Goal: Check status: Check status

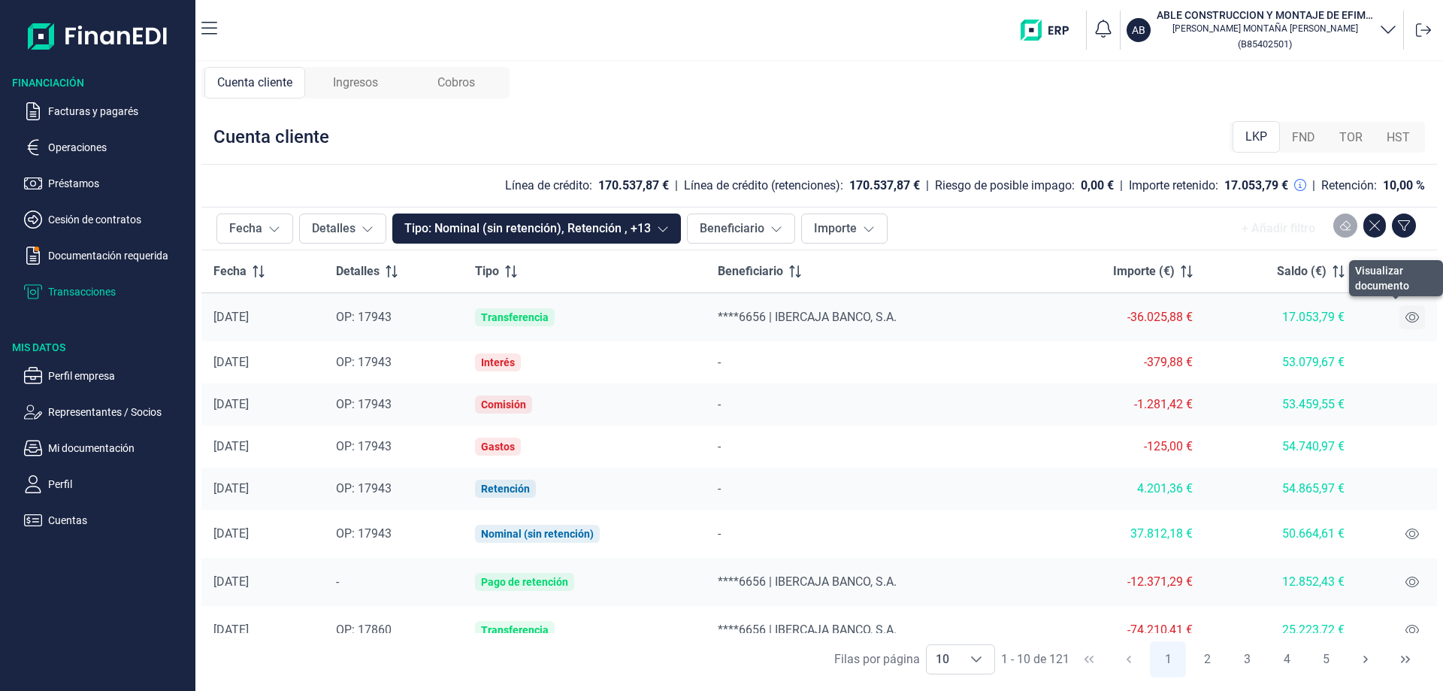
click at [1405, 313] on icon at bounding box center [1412, 317] width 14 height 12
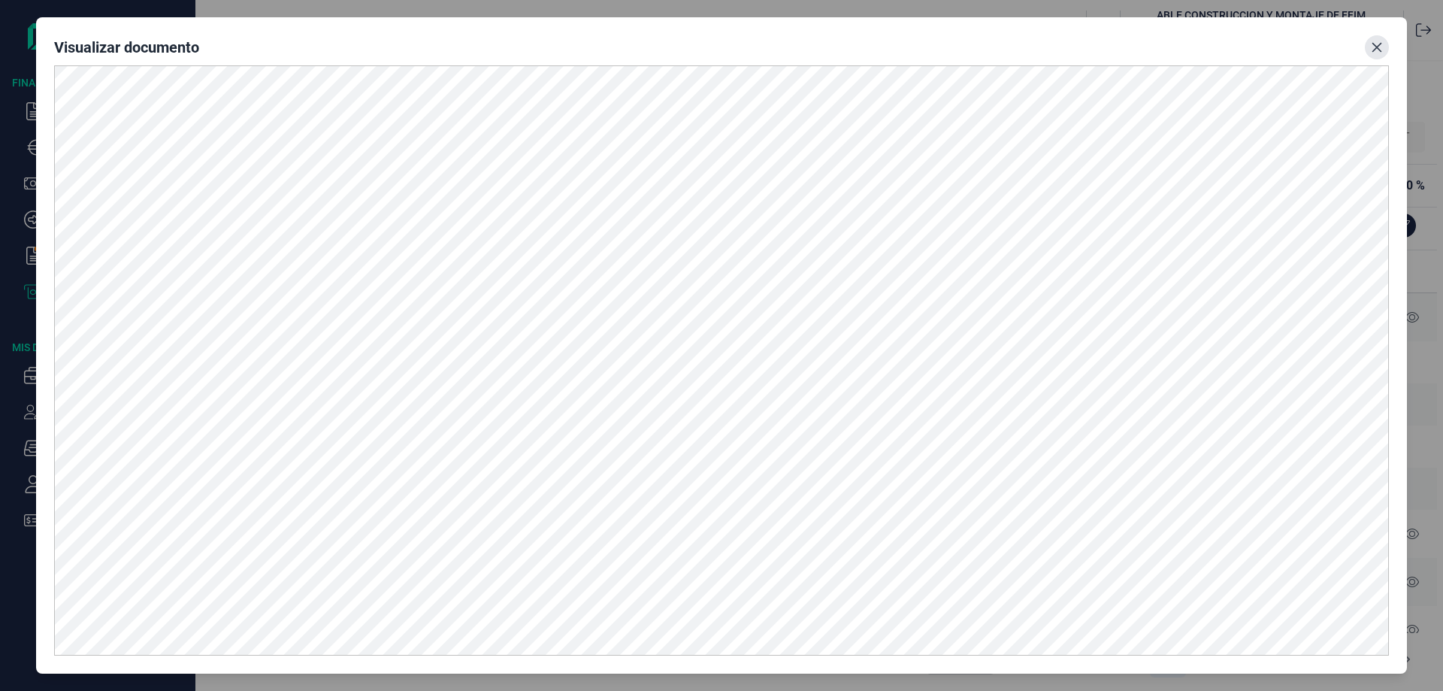
click at [1368, 53] on button "Close" at bounding box center [1377, 47] width 24 height 24
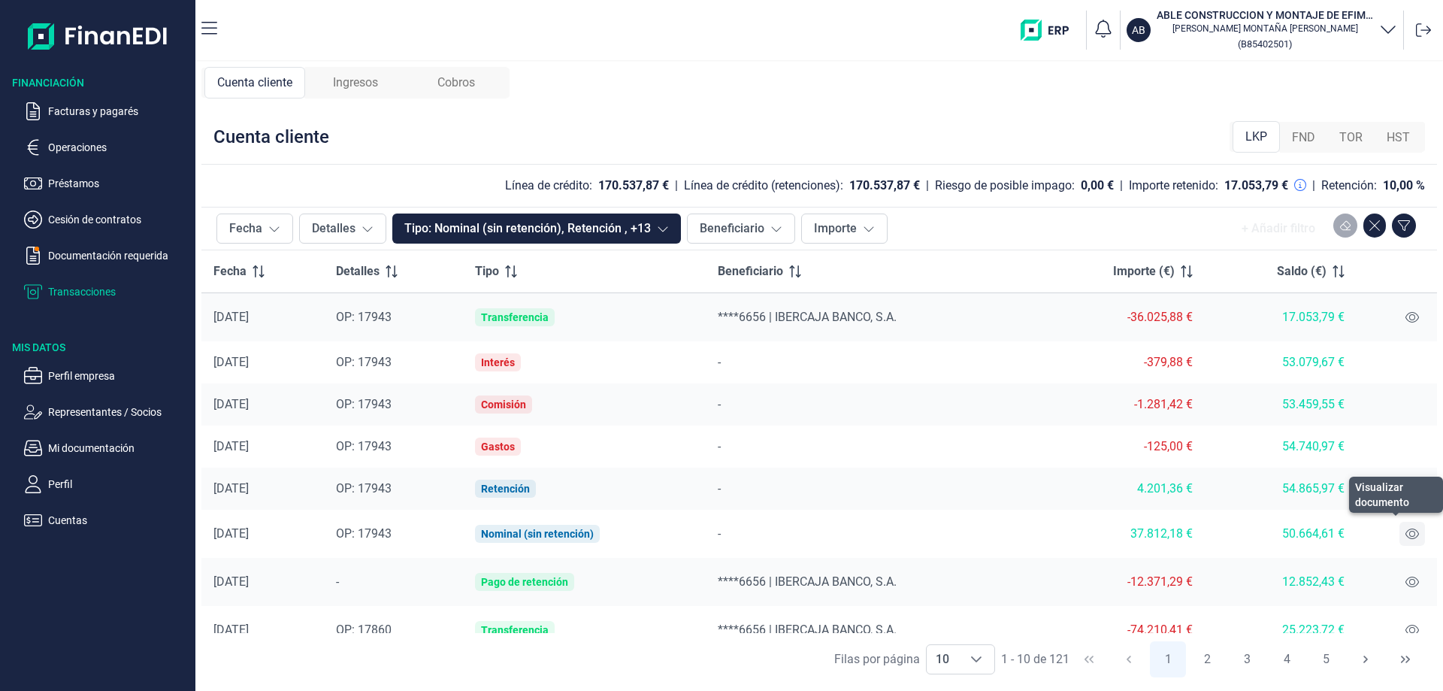
click at [1412, 536] on icon at bounding box center [1412, 534] width 14 height 12
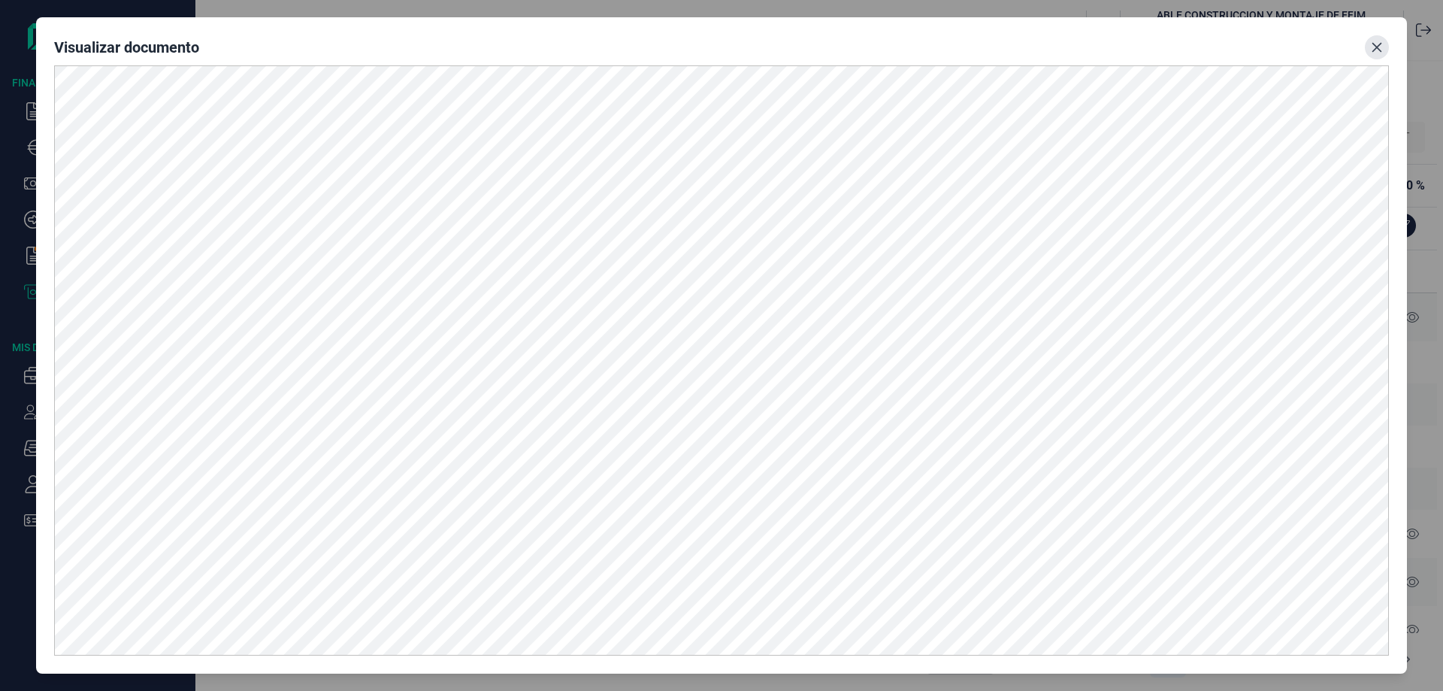
click at [1378, 42] on icon "Close" at bounding box center [1377, 47] width 12 height 12
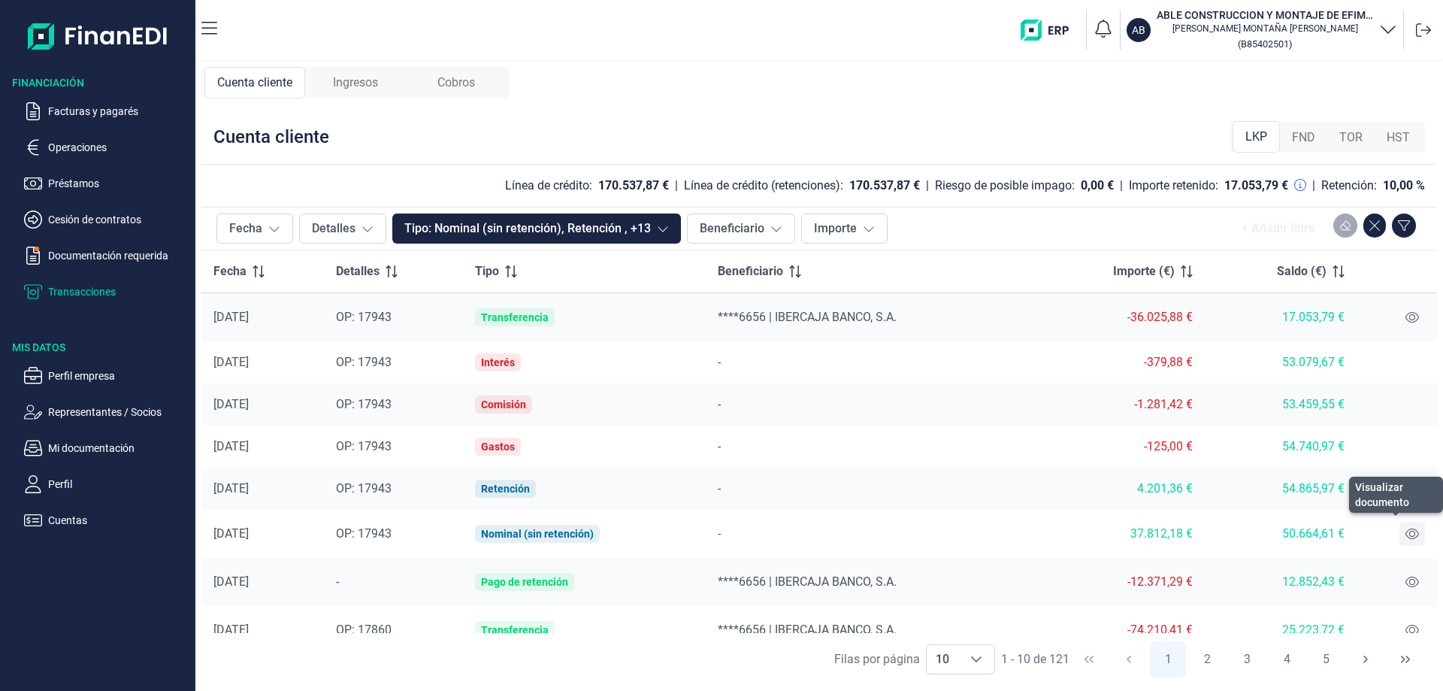
click at [1410, 530] on icon at bounding box center [1412, 534] width 14 height 12
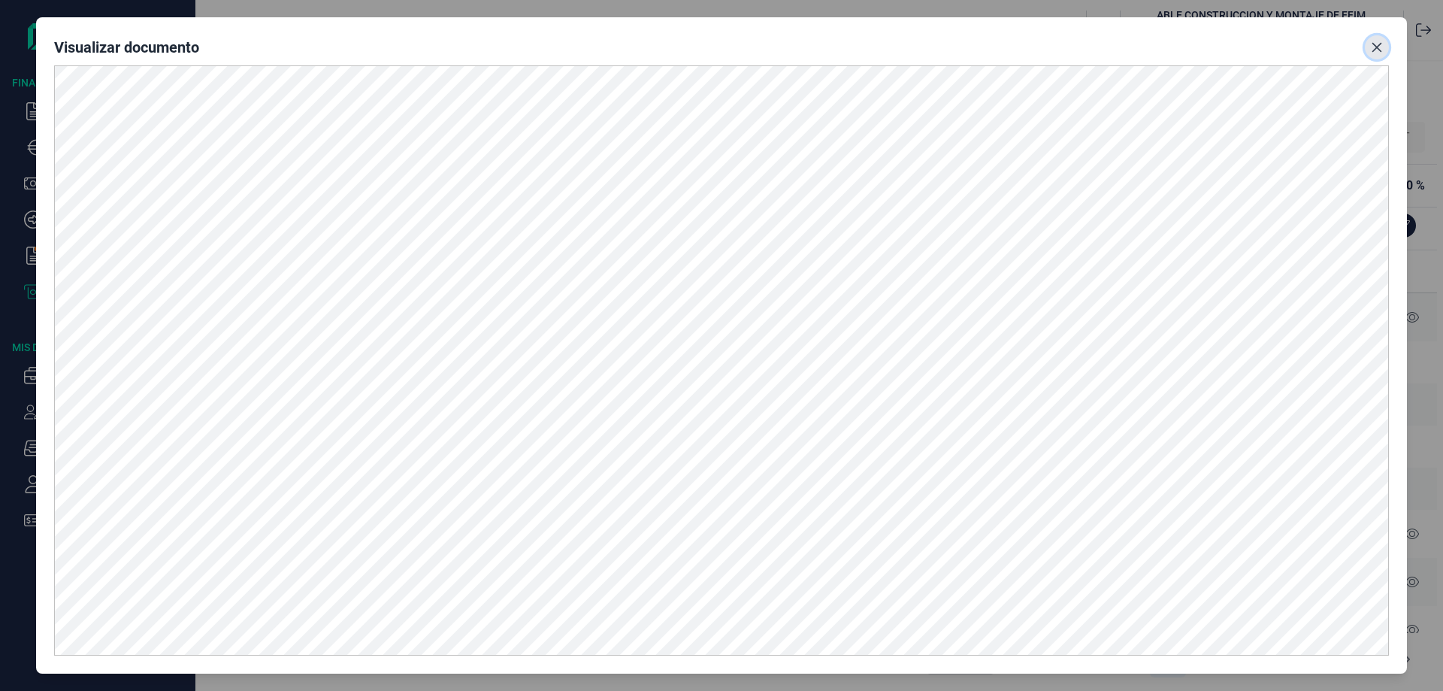
click at [1384, 56] on button "Close" at bounding box center [1377, 47] width 24 height 24
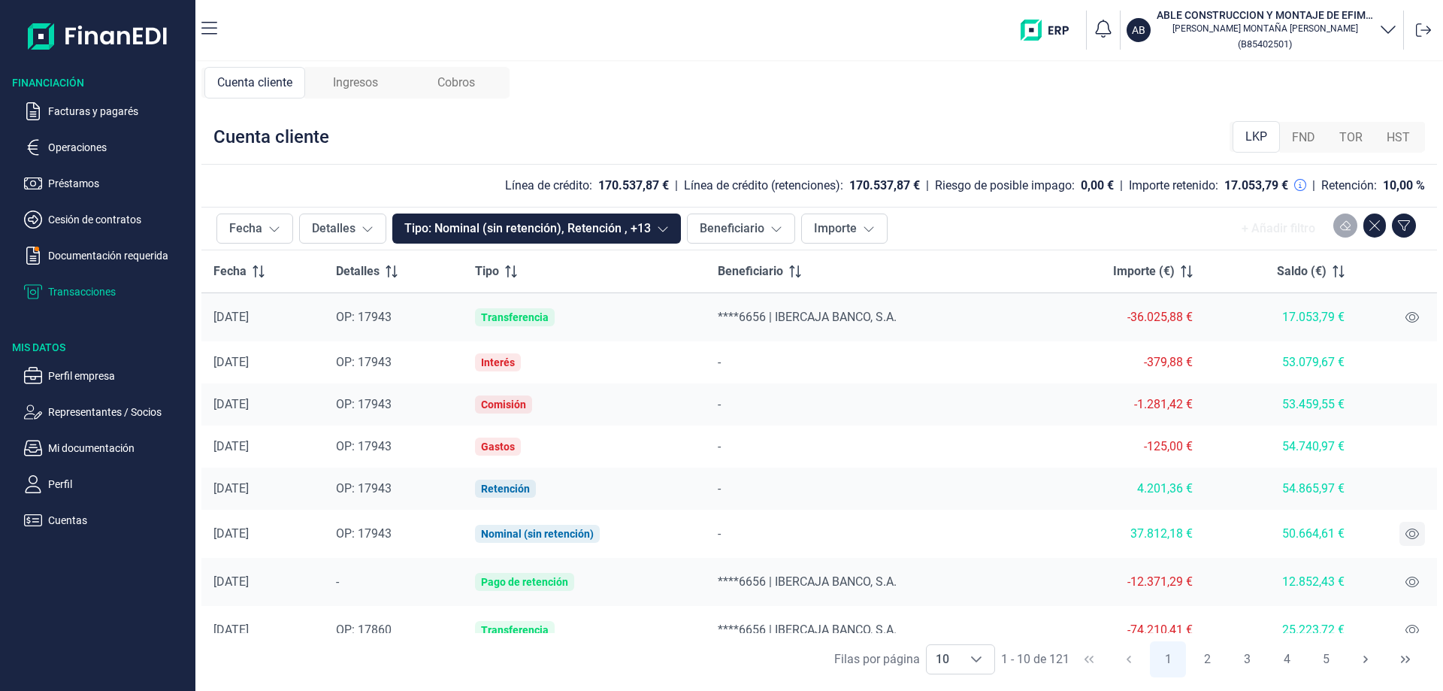
click at [1406, 541] on button at bounding box center [1412, 534] width 26 height 24
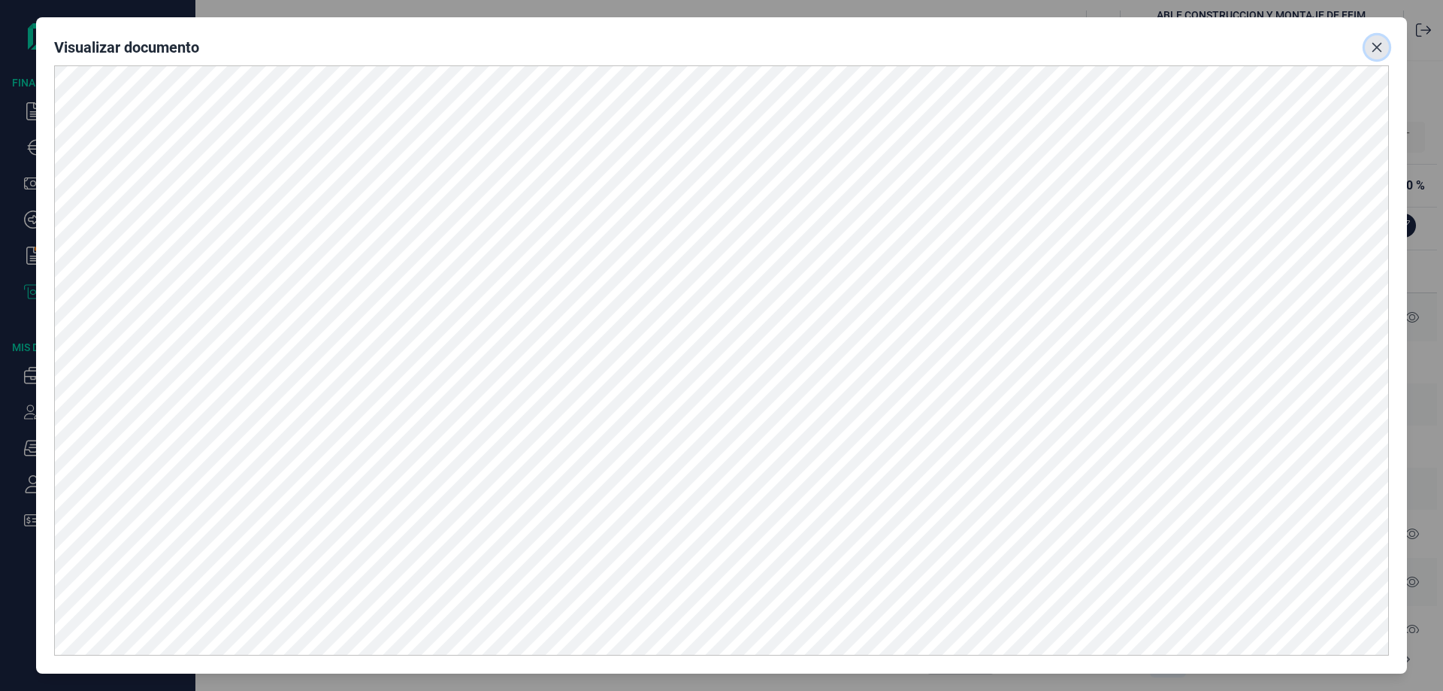
click at [1370, 43] on button "Close" at bounding box center [1377, 47] width 24 height 24
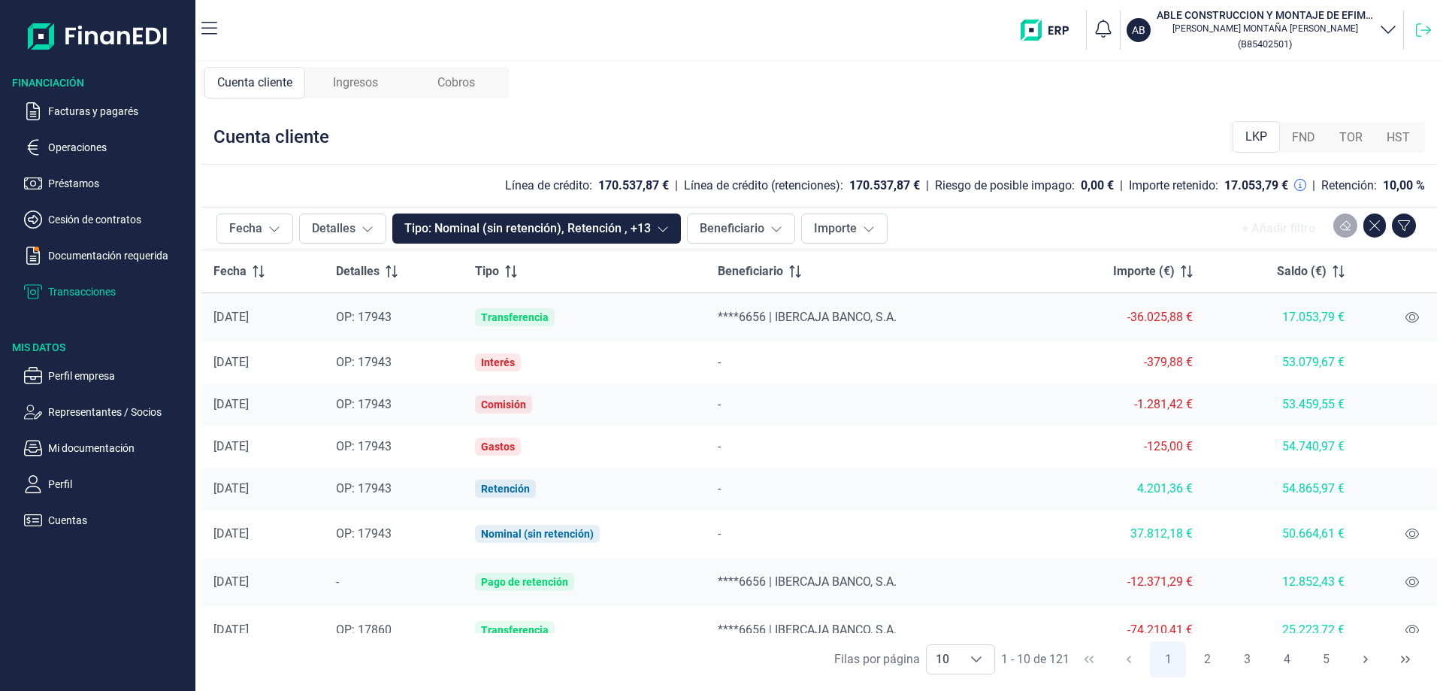
click at [1422, 28] on icon at bounding box center [1423, 30] width 15 height 15
